Goal: Entertainment & Leisure: Browse casually

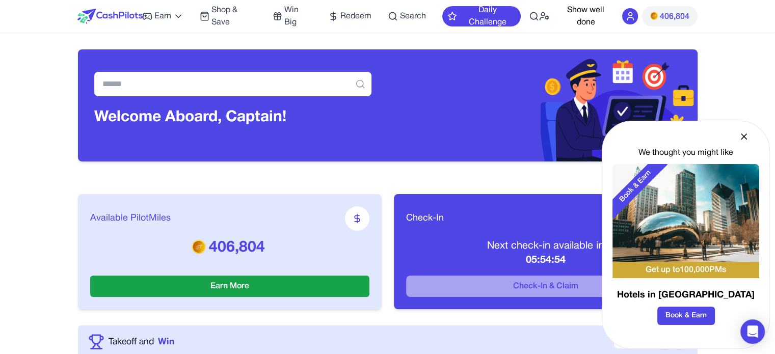
click at [744, 135] on icon at bounding box center [743, 136] width 5 height 5
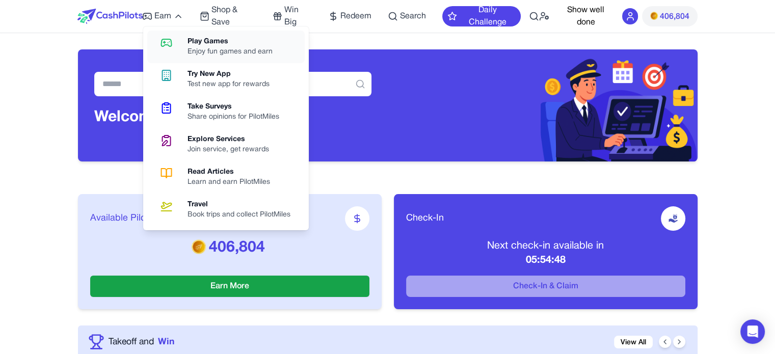
click at [202, 51] on div "Enjoy fun games and earn" at bounding box center [233, 52] width 93 height 10
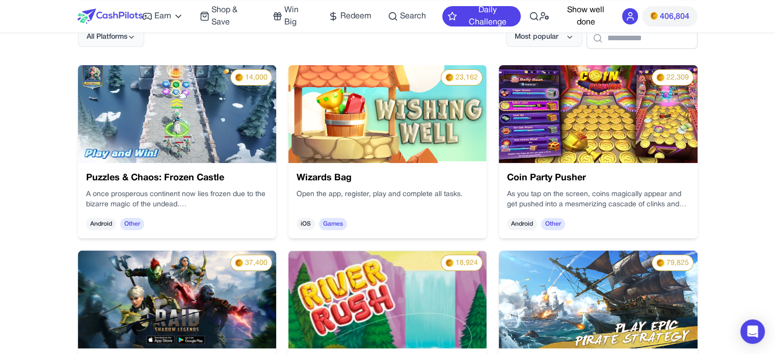
scroll to position [153, 0]
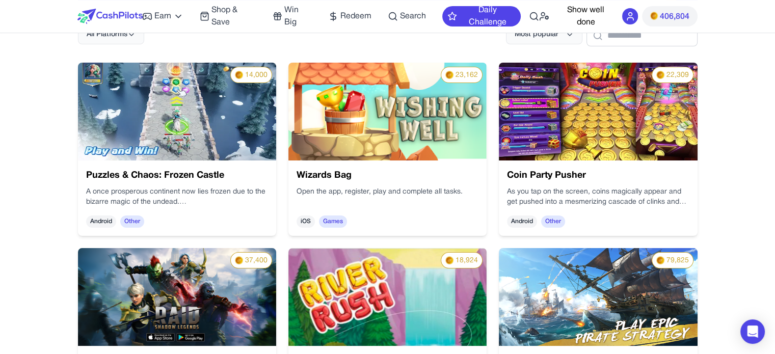
click at [177, 140] on img at bounding box center [177, 112] width 198 height 98
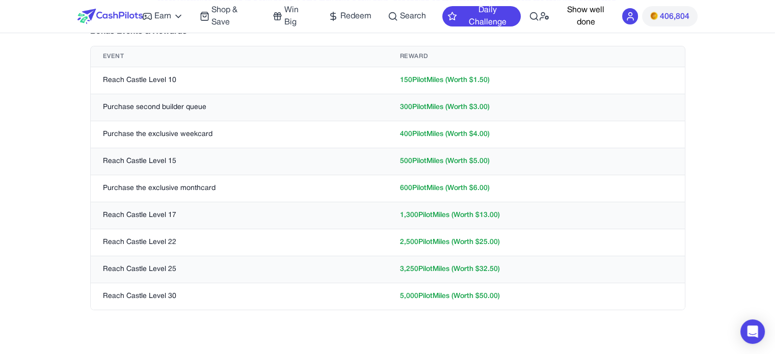
scroll to position [255, 0]
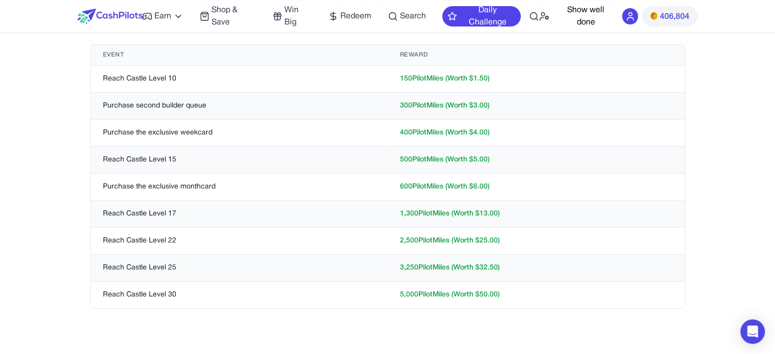
scroll to position [153, 0]
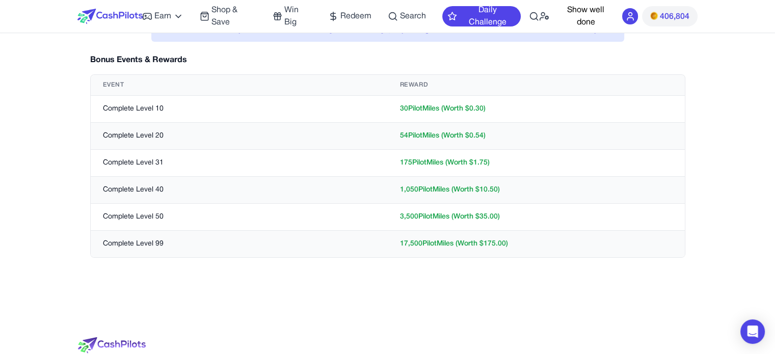
scroll to position [153, 0]
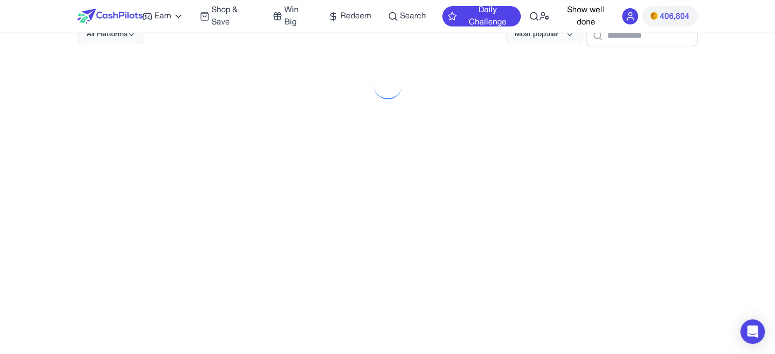
scroll to position [318, 0]
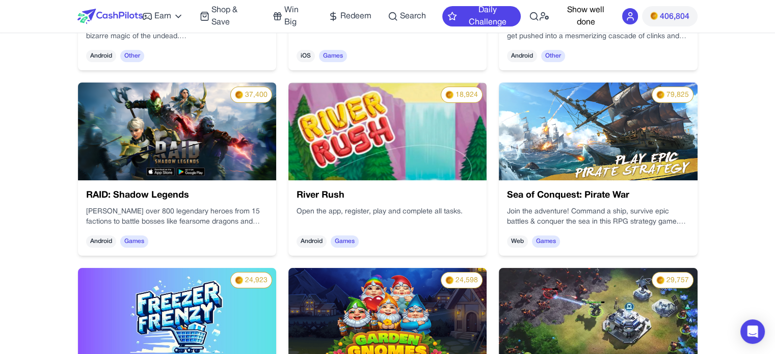
drag, startPoint x: 389, startPoint y: 158, endPoint x: 398, endPoint y: 165, distance: 11.6
click at [605, 157] on img at bounding box center [714, 183] width 219 height 154
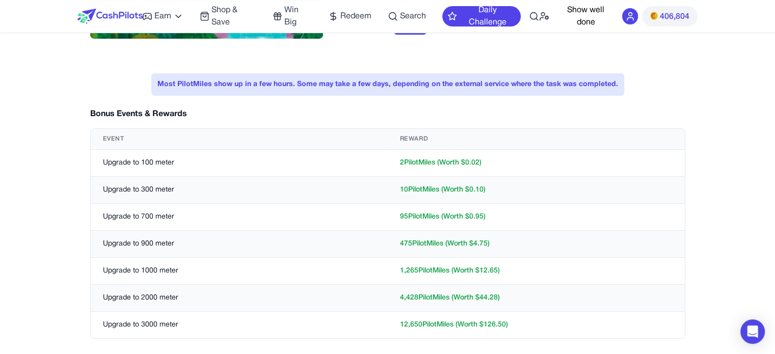
scroll to position [51, 0]
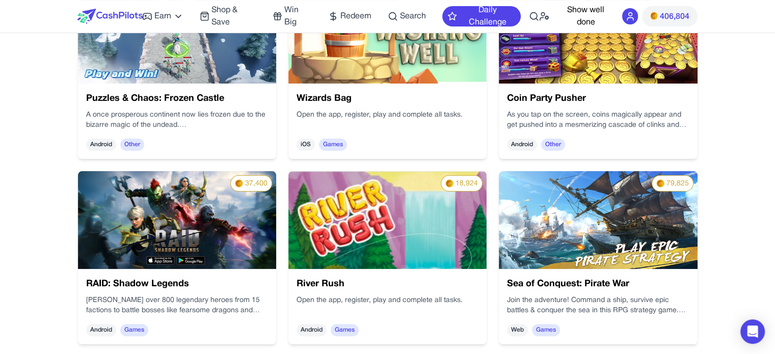
scroll to position [274, 0]
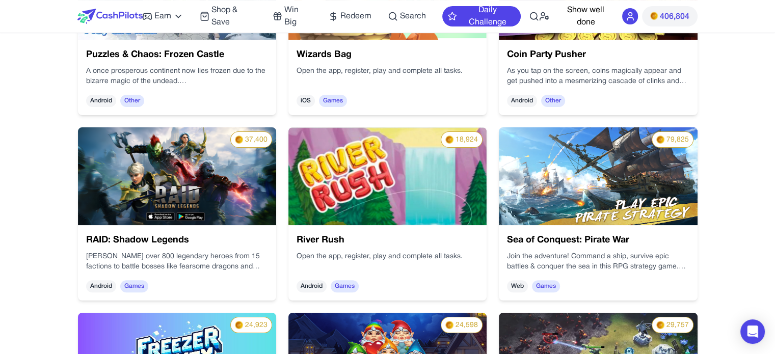
click at [590, 185] on img at bounding box center [598, 176] width 198 height 98
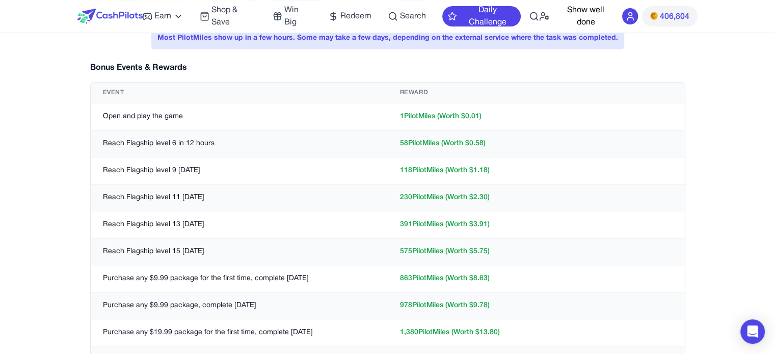
scroll to position [306, 0]
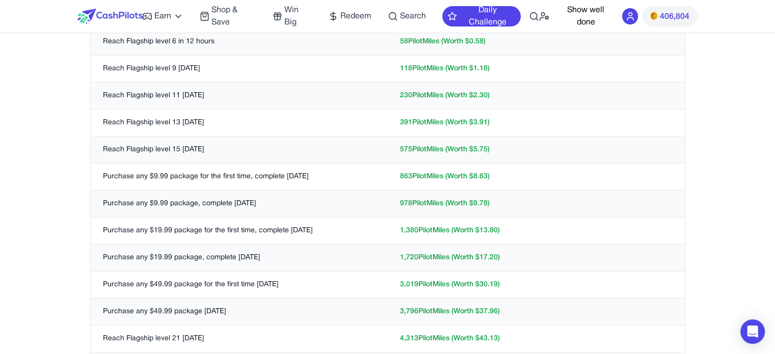
drag, startPoint x: 104, startPoint y: 177, endPoint x: 309, endPoint y: 180, distance: 204.8
click at [309, 180] on td "Purchase any $9.99 package for the first time, complete [DATE]" at bounding box center [239, 176] width 297 height 27
click at [314, 176] on td "Purchase any $9.99 package for the first time, complete [DATE]" at bounding box center [239, 176] width 297 height 27
click at [163, 248] on td "Purchase any $19.99 package, complete [DATE]" at bounding box center [239, 257] width 297 height 27
drag, startPoint x: 104, startPoint y: 231, endPoint x: 321, endPoint y: 238, distance: 217.1
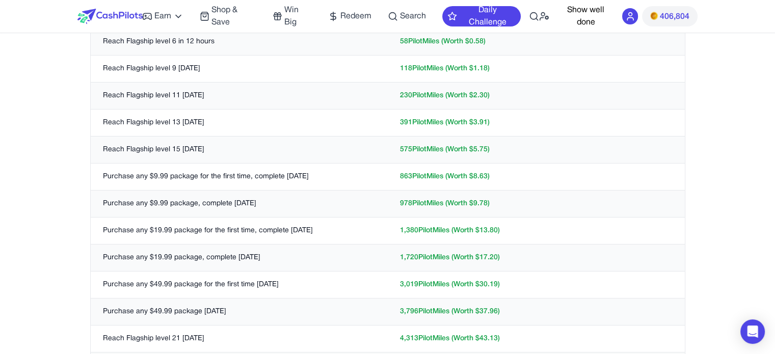
click at [321, 238] on td "Purchase any $19.99 package for the first time, complete [DATE]" at bounding box center [239, 230] width 297 height 27
click at [314, 234] on td "Purchase any $19.99 package for the first time, complete [DATE]" at bounding box center [239, 230] width 297 height 27
drag, startPoint x: 354, startPoint y: 232, endPoint x: 346, endPoint y: 231, distance: 7.7
click at [352, 232] on td "Purchase any $19.99 package for the first time, complete [DATE]" at bounding box center [239, 230] width 297 height 27
drag, startPoint x: 346, startPoint y: 231, endPoint x: 76, endPoint y: 234, distance: 270.0
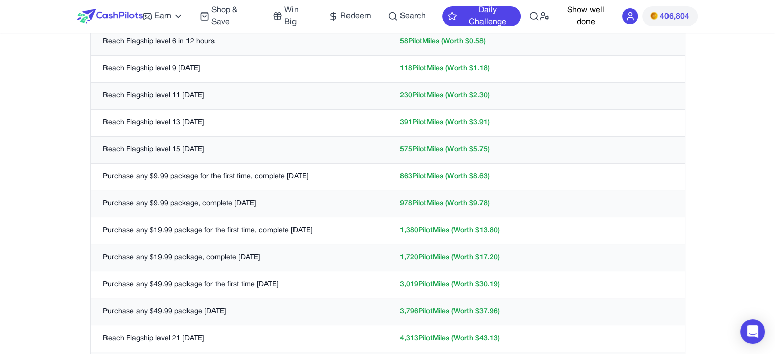
click at [79, 233] on div "Sea of Conquest: Pirate War Max Reward: 79,830 PilotMiles (Worth $ 798.30 ) Typ…" at bounding box center [387, 81] width 619 height 675
click at [116, 231] on td "Purchase any $19.99 package for the first time, complete [DATE]" at bounding box center [239, 230] width 297 height 27
click at [72, 215] on div "Sea of Conquest: Pirate War Max Reward: 79,830 PilotMiles (Worth $ 798.30 ) Typ…" at bounding box center [388, 89] width 652 height 691
